Goal: Information Seeking & Learning: Find specific fact

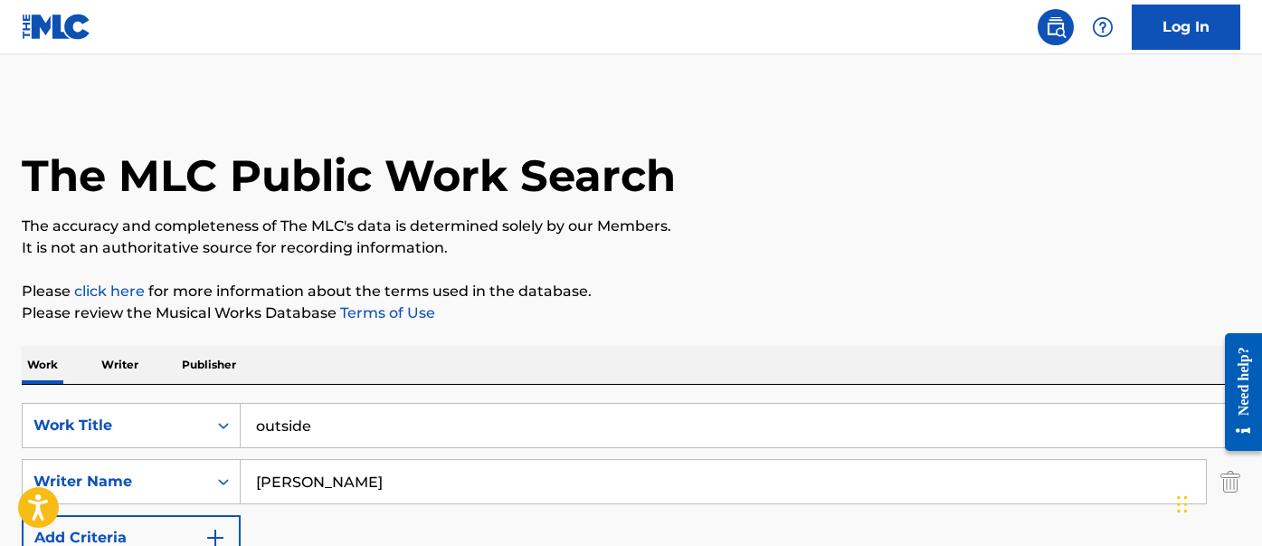
click at [354, 427] on input "outside" at bounding box center [740, 424] width 999 height 43
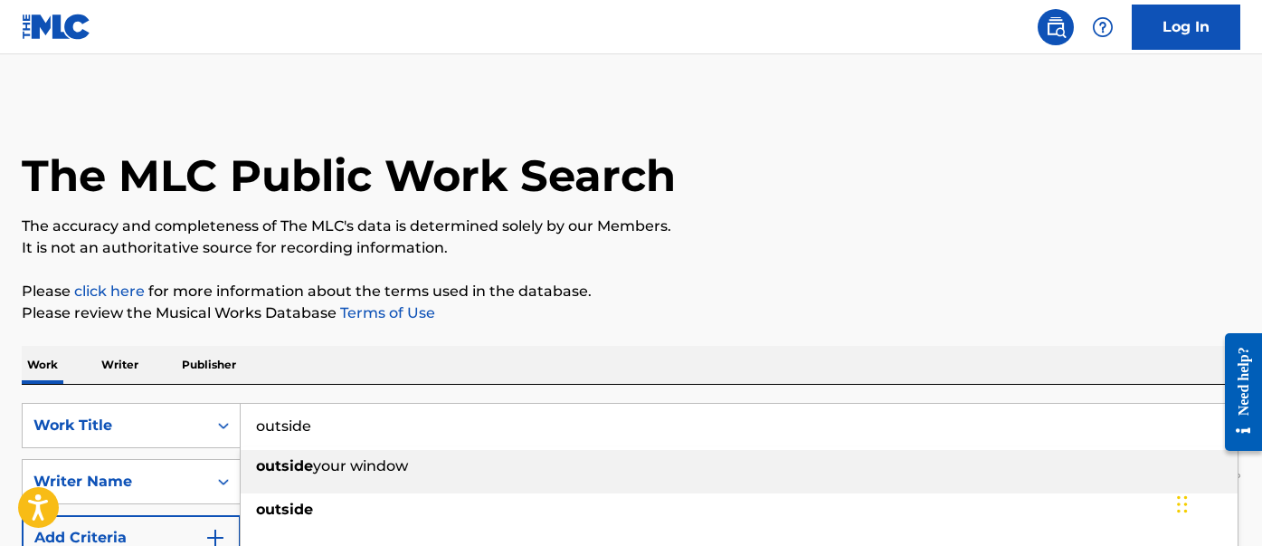
click at [354, 427] on input "outside" at bounding box center [740, 424] width 999 height 43
paste input "digital lov"
type input "digital love"
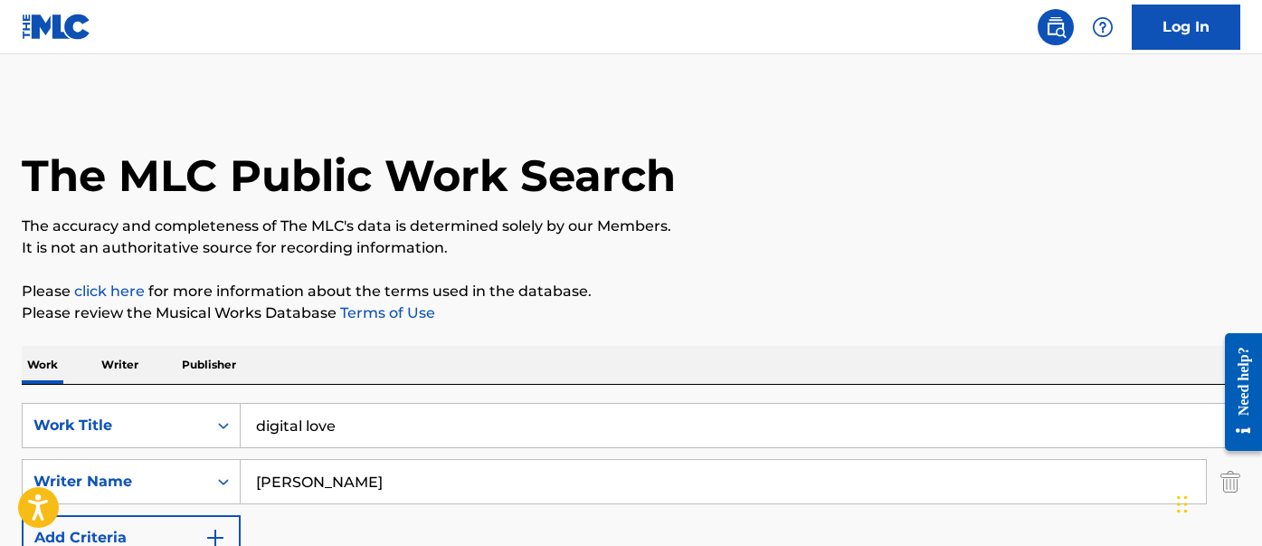
scroll to position [90, 0]
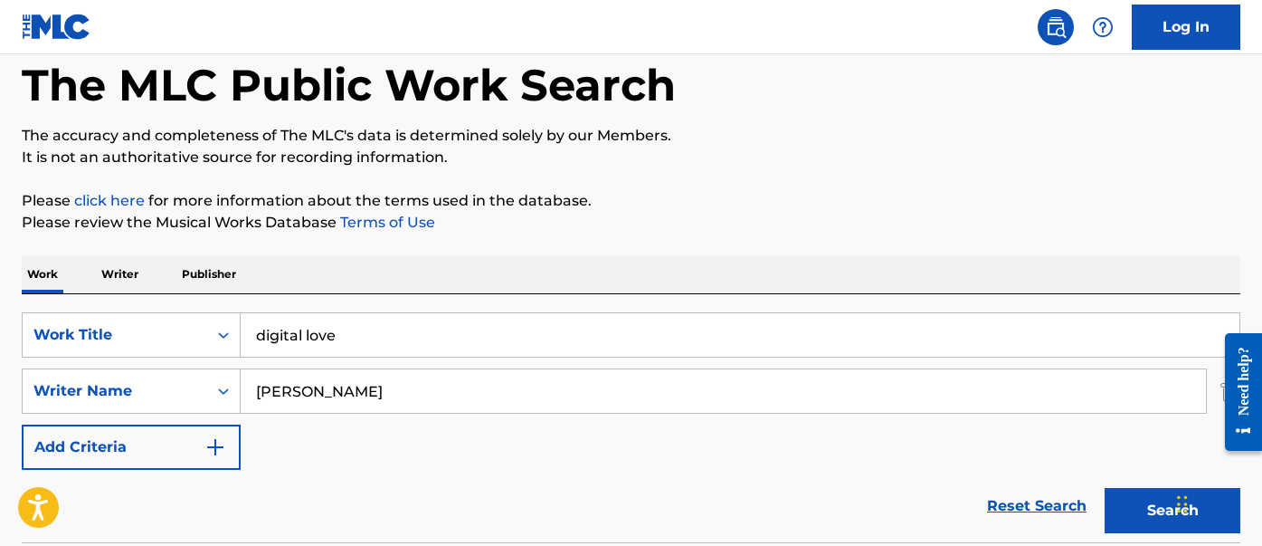
click at [418, 371] on input "[PERSON_NAME]" at bounding box center [723, 390] width 965 height 43
type input "[PERSON_NAME]"
click at [1105, 488] on button "Search" at bounding box center [1173, 510] width 136 height 45
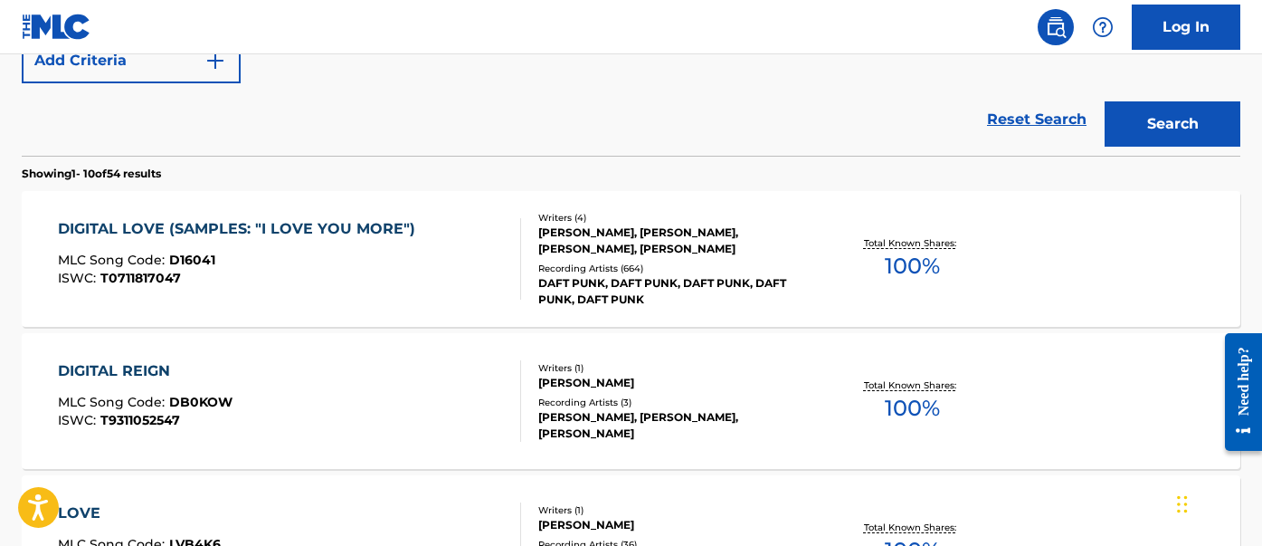
scroll to position [505, 0]
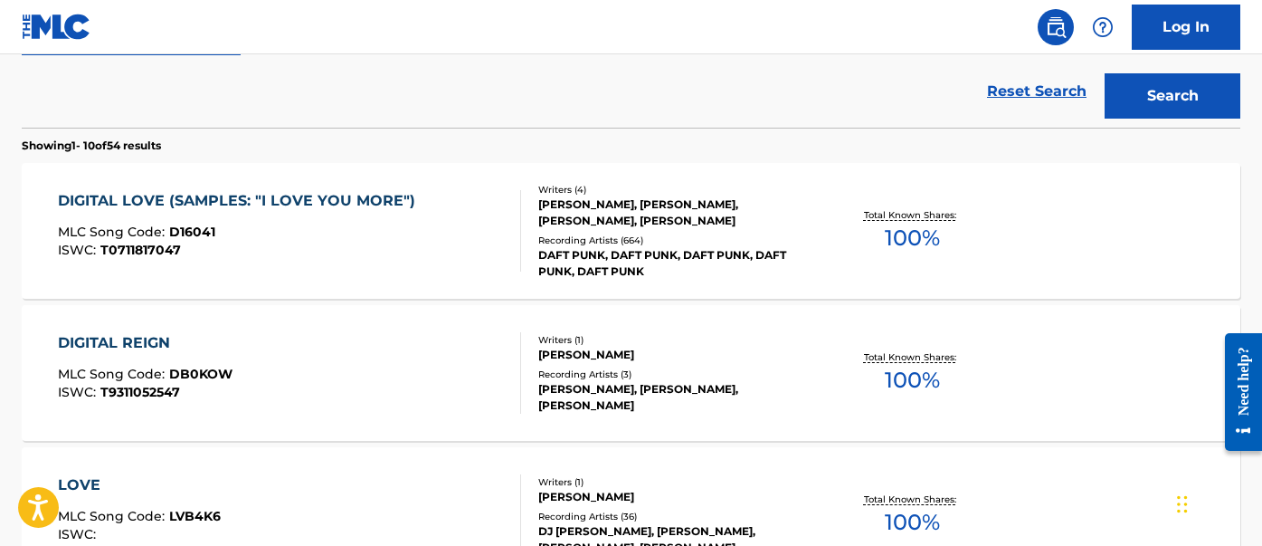
click at [343, 205] on div "DIGITAL LOVE (SAMPLES: "I LOVE YOU MORE")" at bounding box center [241, 201] width 366 height 22
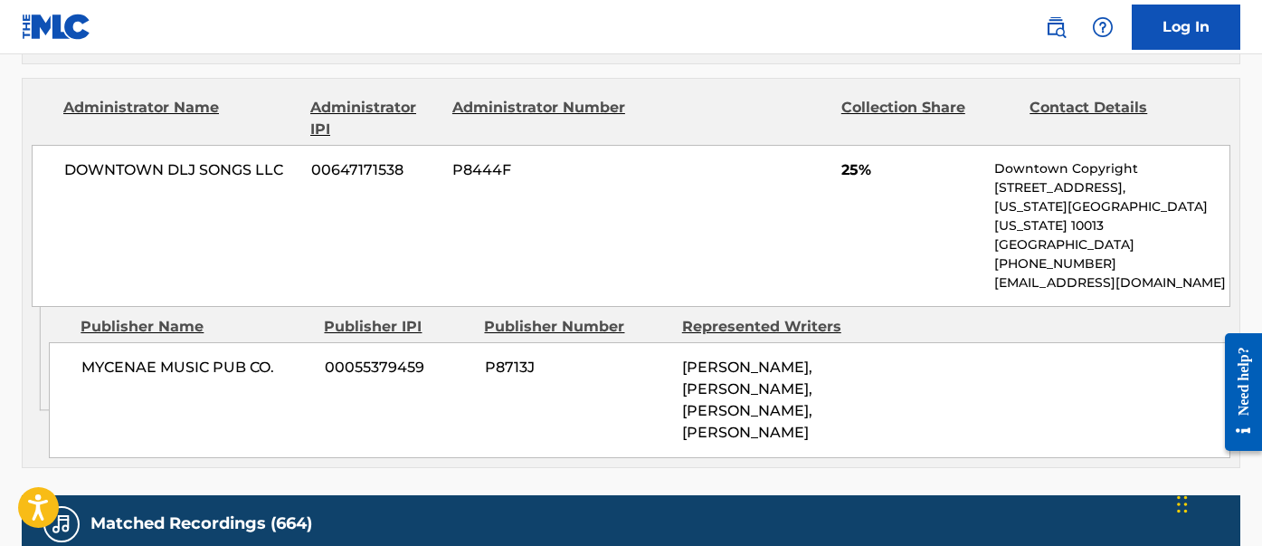
scroll to position [1584, 0]
